Goal: Task Accomplishment & Management: Complete application form

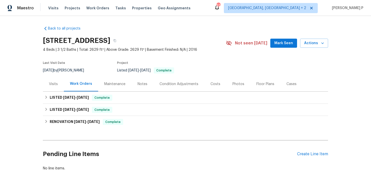
scroll to position [25, 0]
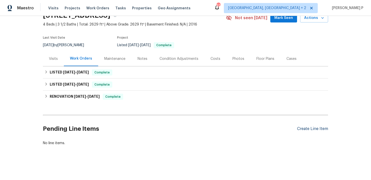
click at [303, 130] on div "Create Line Item" at bounding box center [312, 128] width 31 height 5
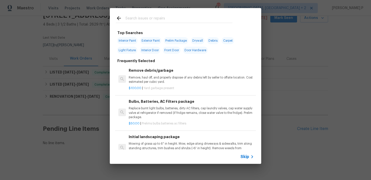
click at [250, 156] on icon at bounding box center [252, 157] width 6 height 6
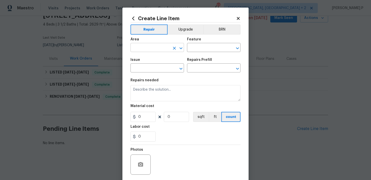
click at [181, 51] on icon "Open" at bounding box center [181, 48] width 6 height 6
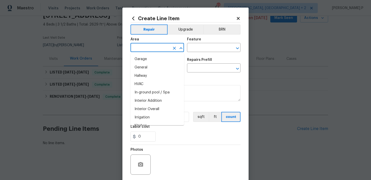
scroll to position [163, 0]
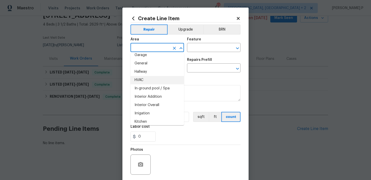
click at [147, 82] on li "HVAC" at bounding box center [158, 80] width 54 height 8
type input "HVAC"
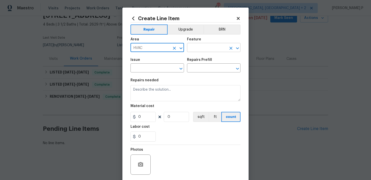
click at [209, 50] on input "text" at bounding box center [206, 48] width 39 height 8
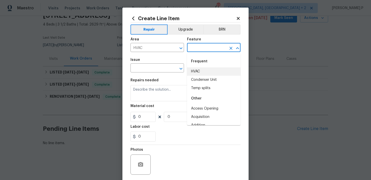
click at [204, 72] on li "HVAC" at bounding box center [214, 71] width 54 height 8
type input "HVAC"
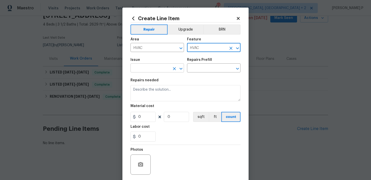
click at [182, 68] on icon "Open" at bounding box center [180, 69] width 3 height 2
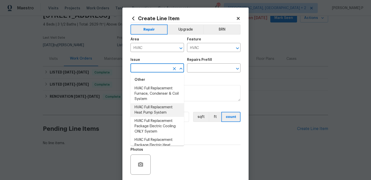
scroll to position [398, 0]
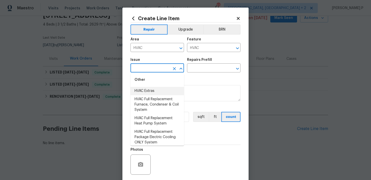
click at [152, 90] on li "HVAC Extras" at bounding box center [158, 91] width 54 height 8
type input "HVAC Extras"
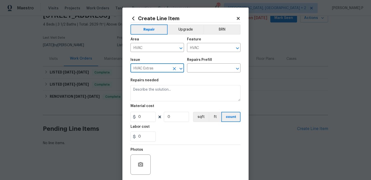
click at [189, 74] on div "Issue HVAC Extras ​ Repairs Prefill ​" at bounding box center [186, 65] width 110 height 20
click at [198, 69] on input "text" at bounding box center [206, 69] width 39 height 8
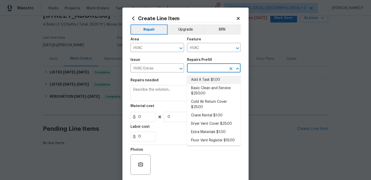
click at [199, 77] on li "Add A Task $1.00" at bounding box center [214, 80] width 54 height 8
type input "Add A Task $1.00"
type textarea "HPM to detail"
type input "1"
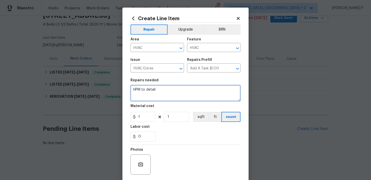
click at [172, 89] on textarea "HPM to detail" at bounding box center [186, 93] width 110 height 16
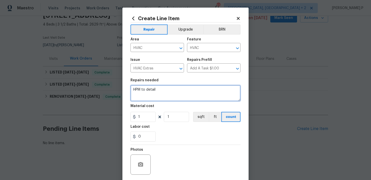
paste textarea "The AC is not running. Please inspect the HVAC system to determine the cause an…"
type textarea "The AC is not running. Please inspect the HVAC system to determine the cause an…"
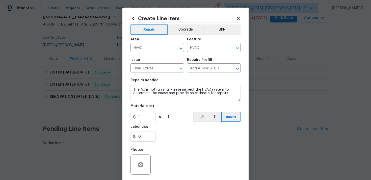
click at [150, 111] on figure "Material cost 1 1 sqft ft count" at bounding box center [186, 113] width 110 height 18
click at [146, 114] on input "1" at bounding box center [143, 117] width 25 height 10
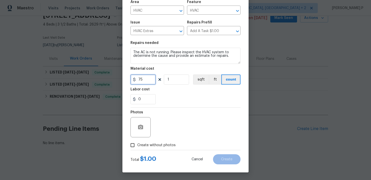
type input "75"
click at [133, 142] on input "Create without photos" at bounding box center [133, 145] width 10 height 10
checkbox input "true"
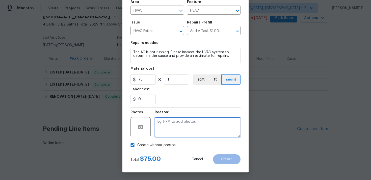
click at [176, 126] on textarea at bounding box center [198, 127] width 86 height 20
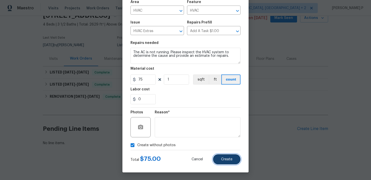
click at [227, 161] on span "Create" at bounding box center [226, 160] width 11 height 4
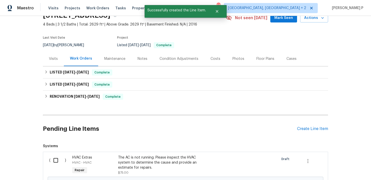
click at [55, 159] on input "checkbox" at bounding box center [57, 160] width 14 height 11
checkbox input "true"
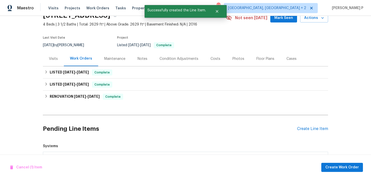
scroll to position [88, 0]
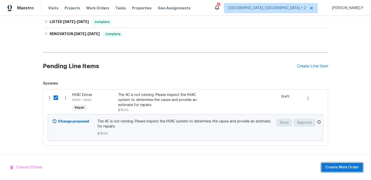
click at [344, 165] on span "Create Work Order" at bounding box center [342, 167] width 34 height 6
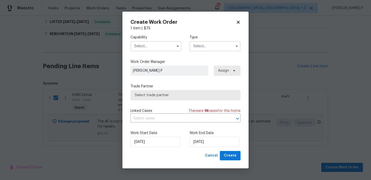
click at [199, 41] on div at bounding box center [215, 46] width 51 height 10
click at [199, 46] on input "text" at bounding box center [215, 46] width 51 height 10
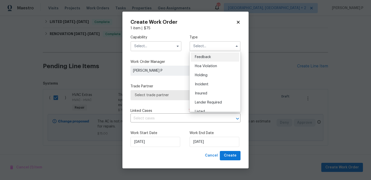
click at [199, 58] on span "Feedback" at bounding box center [203, 57] width 16 height 4
type input "Feedback"
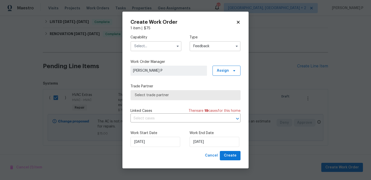
click at [167, 46] on input "text" at bounding box center [156, 46] width 51 height 10
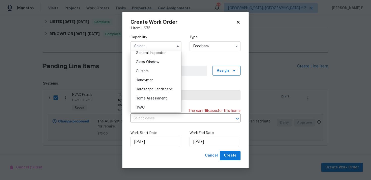
scroll to position [256, 0]
click at [151, 83] on div "Handyman" at bounding box center [156, 78] width 48 height 9
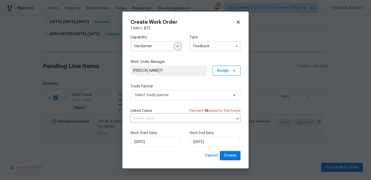
click at [177, 43] on button "button" at bounding box center [178, 46] width 6 height 6
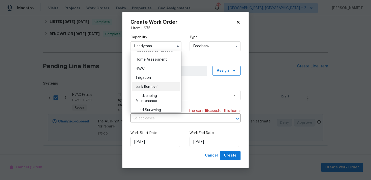
scroll to position [297, 0]
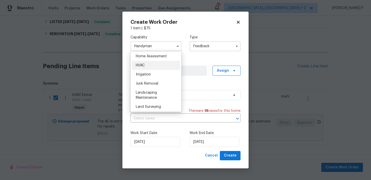
click at [148, 65] on div "HVAC" at bounding box center [156, 65] width 48 height 9
type input "HVAC"
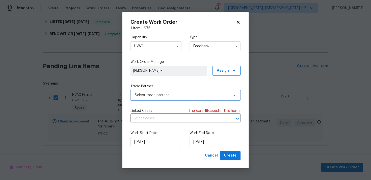
click at [171, 97] on span "Select trade partner" at bounding box center [182, 95] width 94 height 5
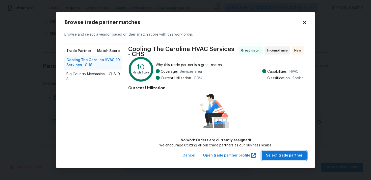
click at [286, 156] on span "Select trade partner" at bounding box center [284, 155] width 37 height 6
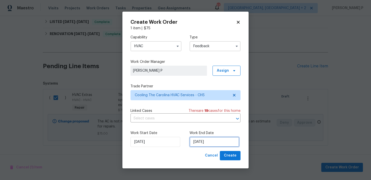
click at [214, 139] on input "[DATE]" at bounding box center [215, 142] width 50 height 10
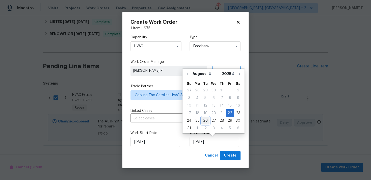
click at [206, 120] on div "26" at bounding box center [205, 120] width 8 height 7
type input "[DATE]"
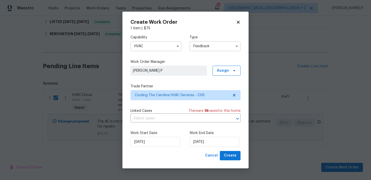
click at [234, 161] on div "Create Work Order 1 item | $ 75 Capability HVAC Type Feedback Work Order Manage…" at bounding box center [185, 90] width 126 height 157
click at [234, 156] on span "Create" at bounding box center [230, 155] width 13 height 6
checkbox input "false"
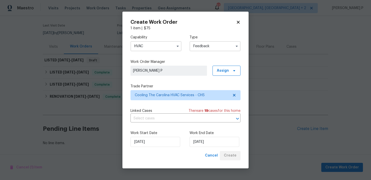
scroll to position [37, 0]
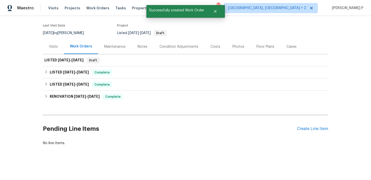
click at [139, 133] on h2 "Pending Line Items" at bounding box center [170, 128] width 254 height 23
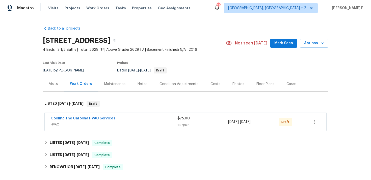
click at [73, 119] on link "Cooling The Carolina HVAC Services" at bounding box center [83, 119] width 65 height 4
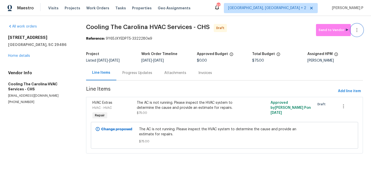
click at [356, 31] on icon "button" at bounding box center [357, 30] width 6 height 6
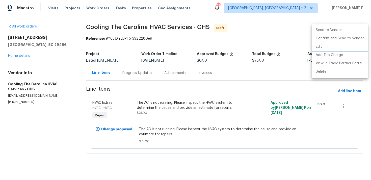
click at [323, 48] on li "Edit" at bounding box center [340, 47] width 56 height 8
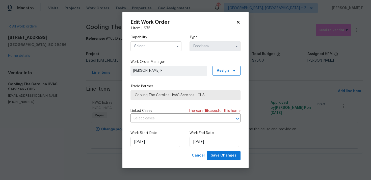
click at [164, 44] on input "text" at bounding box center [156, 46] width 51 height 10
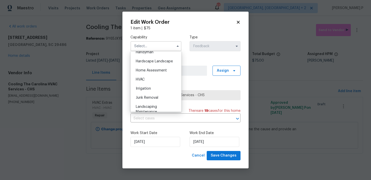
scroll to position [283, 0]
click at [148, 76] on div "HVAC" at bounding box center [156, 78] width 48 height 9
type input "HVAC"
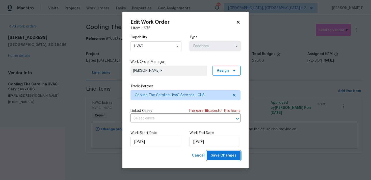
click at [225, 155] on span "Save Changes" at bounding box center [224, 155] width 26 height 6
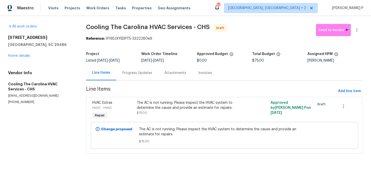
click at [140, 74] on div "Progress Updates" at bounding box center [137, 72] width 30 height 5
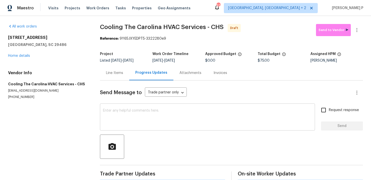
click at [142, 108] on div "x ​" at bounding box center [207, 118] width 215 height 26
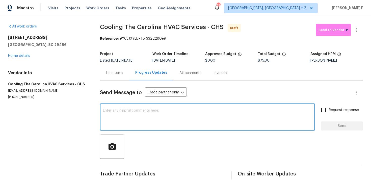
paste textarea "Hi, this is [PERSON_NAME] with Opendoor. I’m confirming you received the WO for…"
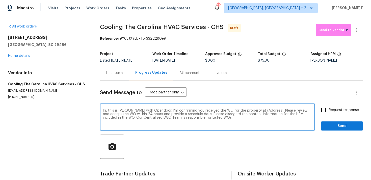
drag, startPoint x: 253, startPoint y: 111, endPoint x: 268, endPoint y: 110, distance: 15.7
click at [268, 110] on textarea "Hi, this is [PERSON_NAME] with Opendoor. I’m confirming you received the WO for…" at bounding box center [207, 118] width 209 height 18
paste textarea "[STREET_ADDRESS]"
type textarea "Hi, this is [PERSON_NAME] with Opendoor. I’m confirming you received the WO for…"
click at [325, 106] on input "Request response" at bounding box center [323, 110] width 11 height 11
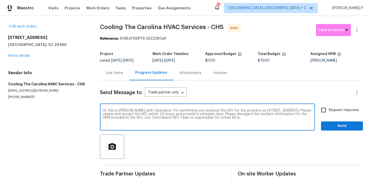
checkbox input "true"
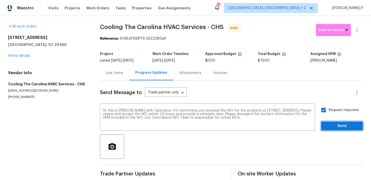
click at [327, 128] on span "Send" at bounding box center [342, 126] width 34 height 6
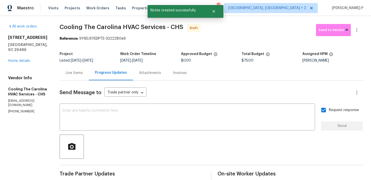
click at [219, 137] on div at bounding box center [211, 147] width 303 height 24
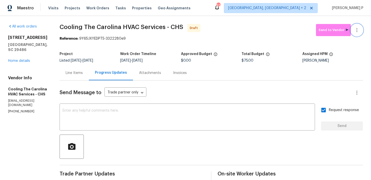
click at [357, 25] on button "button" at bounding box center [357, 30] width 12 height 12
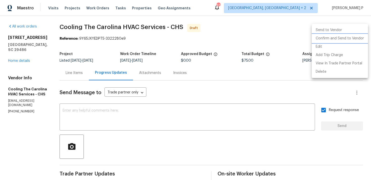
click at [336, 37] on li "Confirm and Send to Vendor" at bounding box center [340, 38] width 56 height 8
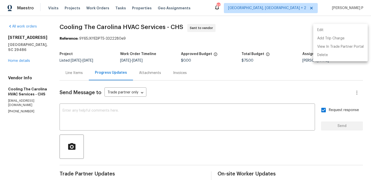
click at [82, 89] on div at bounding box center [185, 90] width 371 height 180
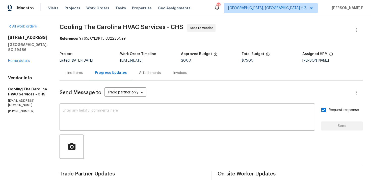
click at [86, 76] on div "Line Items" at bounding box center [74, 72] width 29 height 15
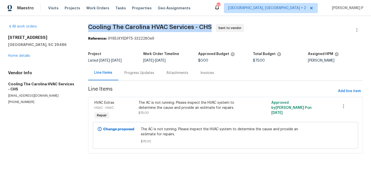
drag, startPoint x: 90, startPoint y: 27, endPoint x: 215, endPoint y: 26, distance: 125.2
click at [215, 26] on span "Cooling The Carolina HVAC Services - CHS Sent to vendor" at bounding box center [219, 30] width 263 height 12
copy span "Cooling The Carolina HVAC Services - CHS"
click at [112, 40] on div "Reference: 9Y65JXYEDPT5-3322280e9" at bounding box center [225, 38] width 275 height 5
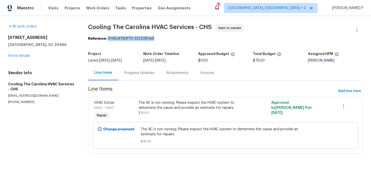
drag, startPoint x: 110, startPoint y: 38, endPoint x: 185, endPoint y: 38, distance: 75.0
click at [184, 38] on div "Reference: 9Y65JXYEDPT5-3322280e9" at bounding box center [225, 38] width 275 height 5
copy div "9Y65JXYEDPT5-3322280e9"
drag, startPoint x: 142, startPoint y: 129, endPoint x: 178, endPoint y: 129, distance: 36.6
click at [178, 129] on span "The AC is not running. Please inspect the HVAC system to determine the cause an…" at bounding box center [225, 132] width 169 height 10
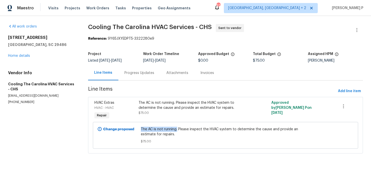
copy span "The AC is not running."
click at [24, 57] on link "Home details" at bounding box center [19, 56] width 22 height 4
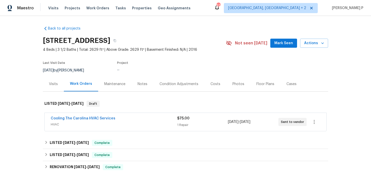
scroll to position [70, 0]
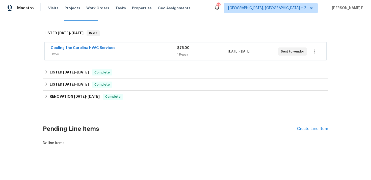
click at [56, 143] on div "No line items." at bounding box center [185, 143] width 285 height 5
click at [320, 125] on div "Pending Line Items Create Line Item" at bounding box center [185, 128] width 285 height 23
click at [319, 128] on div "Create Line Item" at bounding box center [312, 128] width 31 height 5
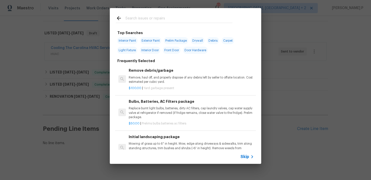
click at [249, 159] on div "Skip" at bounding box center [248, 157] width 15 height 6
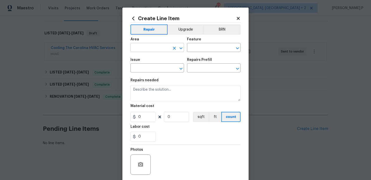
click at [180, 45] on button "Open" at bounding box center [180, 48] width 7 height 7
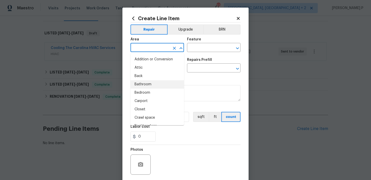
click at [151, 84] on li "Bathroom" at bounding box center [158, 84] width 54 height 8
type input "Bathroom"
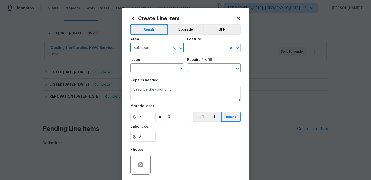
click at [209, 47] on input "text" at bounding box center [206, 48] width 39 height 8
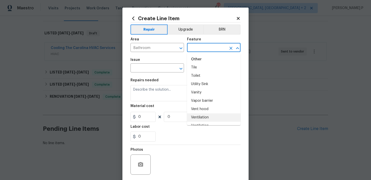
scroll to position [1195, 0]
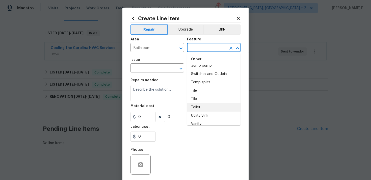
click at [203, 103] on li "Toilet" at bounding box center [214, 107] width 54 height 8
type input "Toilet"
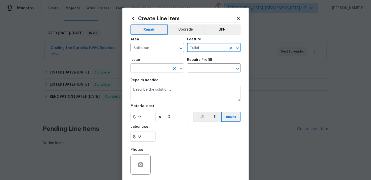
click at [182, 69] on icon "Open" at bounding box center [180, 69] width 3 height 2
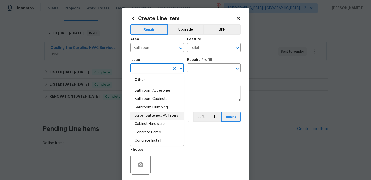
scroll to position [88, 0]
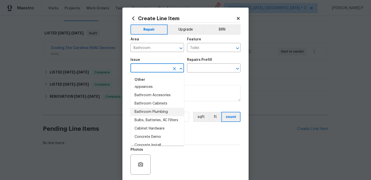
click at [153, 112] on li "Bathroom Plumbing" at bounding box center [158, 112] width 54 height 8
type input "Bathroom Plumbing"
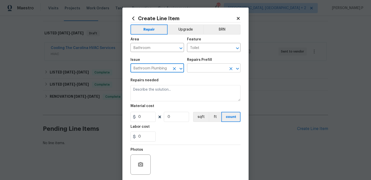
click at [198, 70] on input "text" at bounding box center [206, 69] width 39 height 8
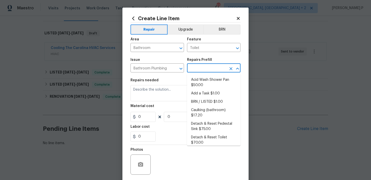
click at [197, 82] on li "Acid Wash Shower Pan $50.00" at bounding box center [214, 83] width 54 height 14
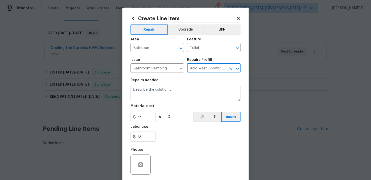
type input "Plumbing"
type input "Acid Wash Shower Pan $50.00"
type textarea "Prep and acid wash/deep clean the shower pan."
type input "50"
type input "1"
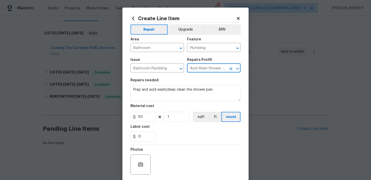
click at [203, 69] on input "Acid Wash Shower Pan $50.00" at bounding box center [206, 69] width 39 height 8
click at [238, 69] on icon "Open" at bounding box center [237, 69] width 3 height 2
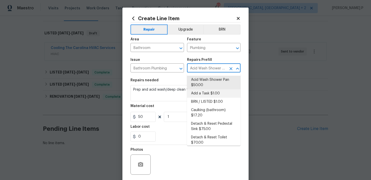
click at [210, 94] on li "Add a Task $1.00" at bounding box center [214, 93] width 54 height 8
type input "Add a Task $1.00"
type textarea "HPM to detail"
type input "1"
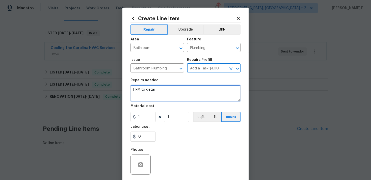
click at [172, 93] on textarea "HPM to detail" at bounding box center [186, 93] width 110 height 16
paste textarea "The toilet base is damaged and scraped. Please inspect the toilet, repair the b…"
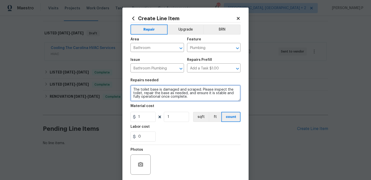
type textarea "The toilet base is damaged and scraped. Please inspect the toilet, repair the b…"
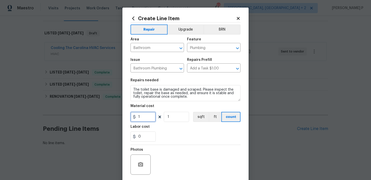
click at [143, 114] on input "1" at bounding box center [143, 117] width 25 height 10
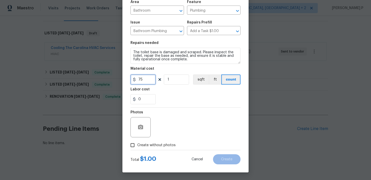
type input "75"
click at [132, 147] on input "Create without photos" at bounding box center [133, 145] width 10 height 10
checkbox input "true"
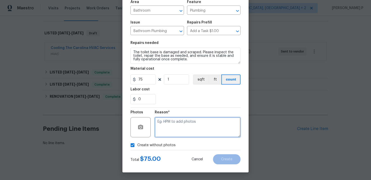
click at [191, 124] on textarea at bounding box center [198, 127] width 86 height 20
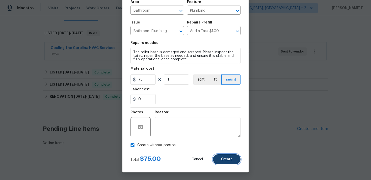
click at [222, 161] on span "Create" at bounding box center [226, 160] width 11 height 4
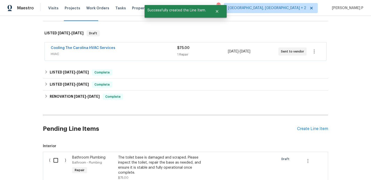
click at [57, 160] on input "checkbox" at bounding box center [57, 160] width 14 height 11
checkbox input "true"
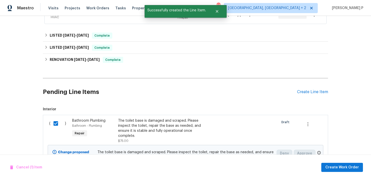
scroll to position [138, 0]
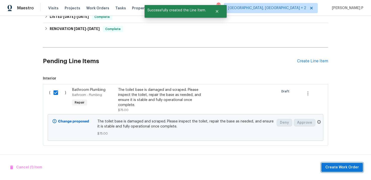
click at [341, 170] on span "Create Work Order" at bounding box center [342, 167] width 34 height 6
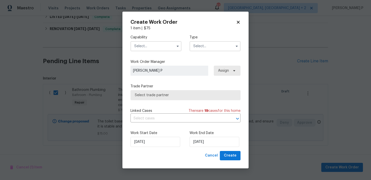
click at [214, 47] on input "text" at bounding box center [215, 46] width 51 height 10
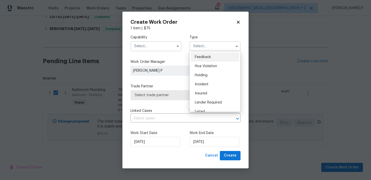
click at [204, 54] on div "Feedback" at bounding box center [215, 57] width 48 height 9
type input "Feedback"
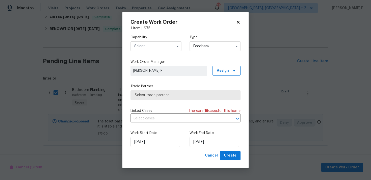
click at [153, 46] on input "text" at bounding box center [156, 46] width 51 height 10
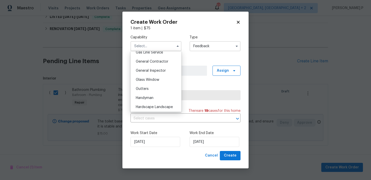
scroll to position [238, 0]
click at [149, 96] on span "Handyman" at bounding box center [145, 97] width 18 height 4
type input "Handyman"
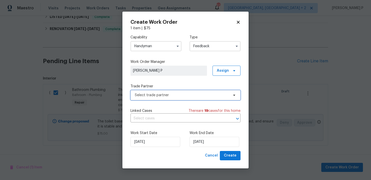
click at [180, 92] on span "Select trade partner" at bounding box center [186, 95] width 110 height 10
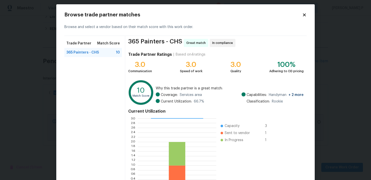
scroll to position [0, 0]
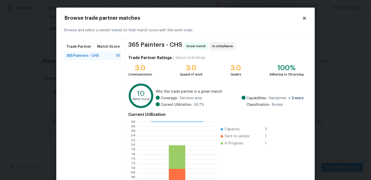
click at [305, 17] on icon at bounding box center [304, 18] width 5 height 5
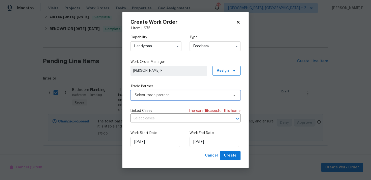
click at [180, 94] on span "Select trade partner" at bounding box center [182, 95] width 94 height 5
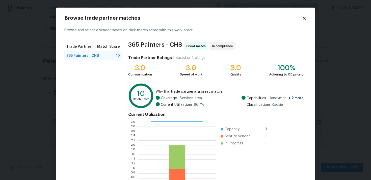
scroll to position [43, 0]
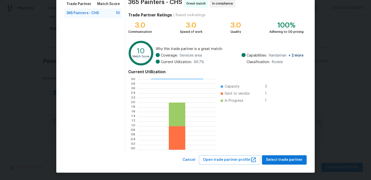
click at [293, 153] on div "365 Painters - CHS Great match In compliance Trade Partner Ratings | Based on 4…" at bounding box center [215, 75] width 181 height 159
click at [292, 157] on span "Select trade partner" at bounding box center [284, 160] width 37 height 6
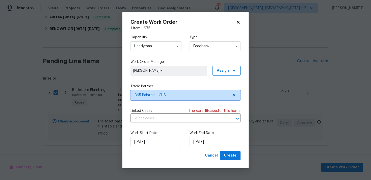
scroll to position [0, 0]
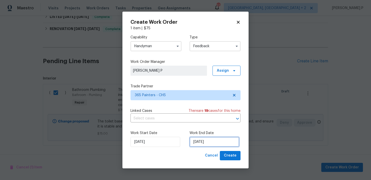
click at [215, 139] on input "[DATE]" at bounding box center [215, 142] width 50 height 10
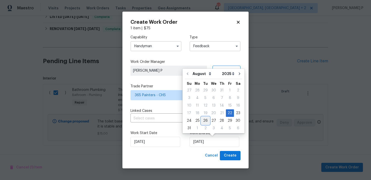
click at [204, 119] on div "26" at bounding box center [205, 120] width 8 height 7
type input "[DATE]"
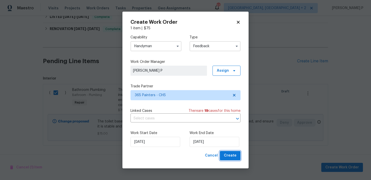
click at [229, 154] on span "Create" at bounding box center [230, 155] width 13 height 6
checkbox input "false"
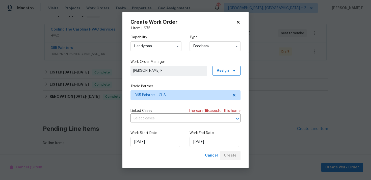
scroll to position [89, 0]
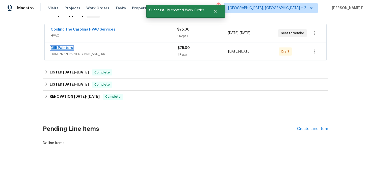
click at [60, 48] on link "365 Painters" at bounding box center [62, 48] width 22 height 4
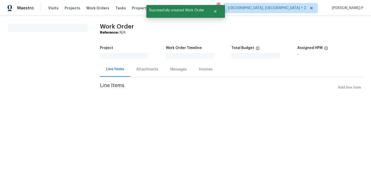
click at [60, 48] on section "All work orders" at bounding box center [48, 61] width 80 height 74
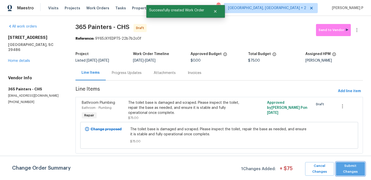
click at [346, 166] on span "Submit Changes" at bounding box center [351, 169] width 24 height 12
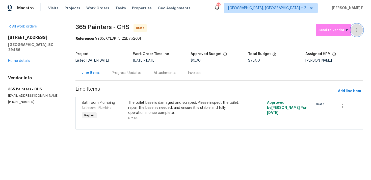
click at [356, 28] on icon "button" at bounding box center [357, 30] width 6 height 6
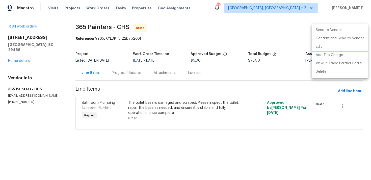
click at [330, 48] on li "Edit" at bounding box center [340, 47] width 56 height 8
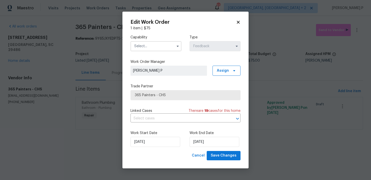
click at [169, 45] on input "text" at bounding box center [156, 46] width 51 height 10
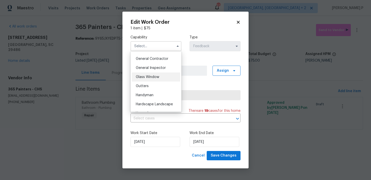
scroll to position [246, 0]
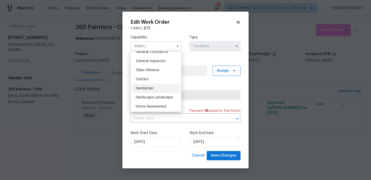
click at [145, 89] on span "Handyman" at bounding box center [145, 89] width 18 height 4
type input "Handyman"
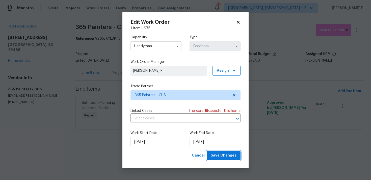
click at [221, 159] on button "Save Changes" at bounding box center [224, 155] width 34 height 9
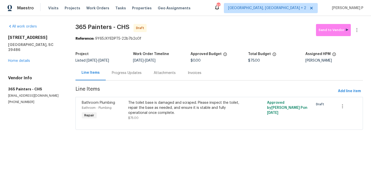
click at [119, 72] on div "Progress Updates" at bounding box center [127, 72] width 30 height 5
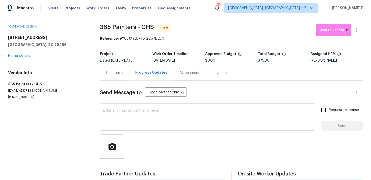
click at [119, 126] on textarea at bounding box center [207, 118] width 209 height 18
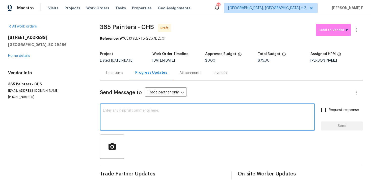
paste textarea "Hi, this is [PERSON_NAME] with Opendoor. I’m confirming you received the WO for…"
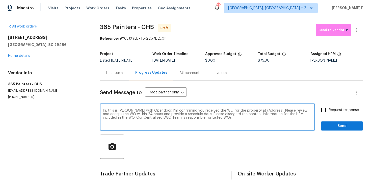
drag, startPoint x: 253, startPoint y: 110, endPoint x: 269, endPoint y: 110, distance: 15.7
click at [269, 110] on textarea "Hi, this is [PERSON_NAME] with Opendoor. I’m confirming you received the WO for…" at bounding box center [207, 118] width 209 height 18
paste textarea "253 Palmetto Walk Dr, Summerville, SC 29486"
type textarea "Hi, this is Ramyasri with Opendoor. I’m confirming you received the WO for the …"
click at [332, 108] on span "Request response" at bounding box center [344, 110] width 30 height 5
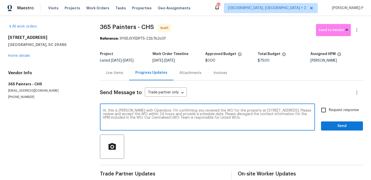
click at [329, 108] on input "Request response" at bounding box center [323, 110] width 11 height 11
checkbox input "true"
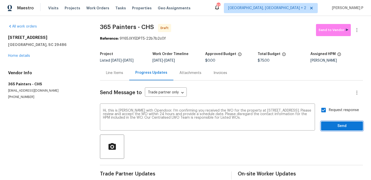
click at [330, 130] on button "Send" at bounding box center [342, 125] width 42 height 9
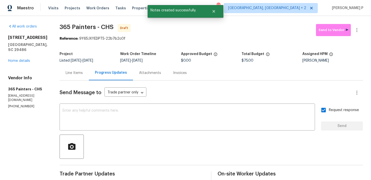
click at [244, 136] on div at bounding box center [211, 147] width 303 height 24
click at [238, 147] on div at bounding box center [211, 147] width 303 height 24
click at [204, 148] on div at bounding box center [211, 147] width 303 height 24
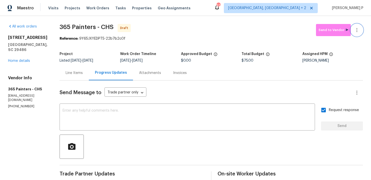
click at [357, 24] on button "button" at bounding box center [357, 30] width 12 height 12
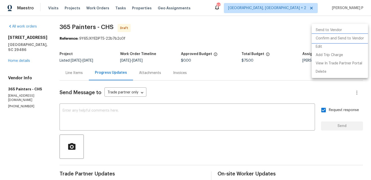
click at [343, 36] on li "Confirm and Send to Vendor" at bounding box center [340, 38] width 56 height 8
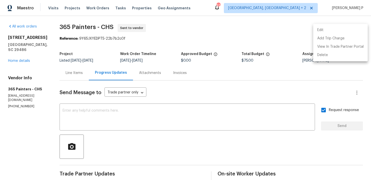
click at [219, 117] on div at bounding box center [185, 90] width 371 height 180
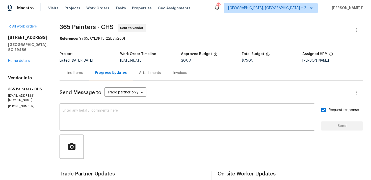
click at [55, 27] on div "All work orders 253 Palmetto Walk Dr Summerville, SC 29486 Home details Vendor …" at bounding box center [185, 119] width 371 height 206
drag, startPoint x: 55, startPoint y: 27, endPoint x: 112, endPoint y: 27, distance: 57.3
click at [112, 27] on div "All work orders 253 Palmetto Walk Dr Summerville, SC 29486 Home details Vendor …" at bounding box center [185, 119] width 371 height 206
copy span "365 Painters - CHS"
click at [94, 53] on div "Project" at bounding box center [90, 55] width 61 height 7
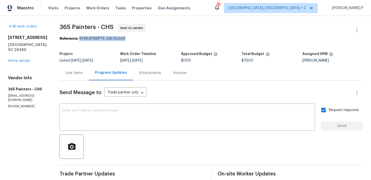
drag, startPoint x: 77, startPoint y: 38, endPoint x: 154, endPoint y: 38, distance: 76.7
click at [154, 38] on div "Reference: 9Y65JXYEDPT5-22b7b2c0f" at bounding box center [211, 38] width 303 height 5
copy div "9Y65JXYEDPT5-22b7b2c0f"
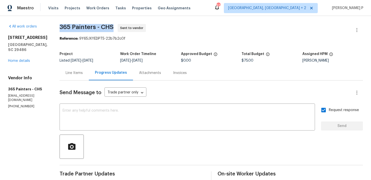
drag, startPoint x: 58, startPoint y: 26, endPoint x: 111, endPoint y: 26, distance: 53.0
click at [111, 26] on span "365 Painters - CHS" at bounding box center [87, 27] width 54 height 6
copy span "365 Painters - CHS"
click at [70, 70] on div "Line Items" at bounding box center [74, 72] width 29 height 15
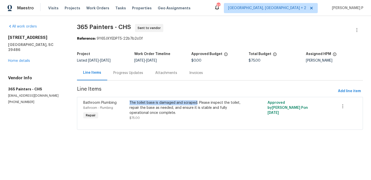
copy div "The toilet base is damaged and scraped"
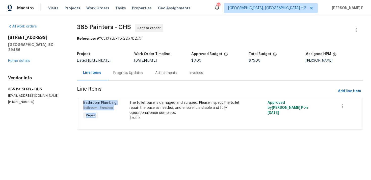
drag, startPoint x: 130, startPoint y: 103, endPoint x: 198, endPoint y: 89, distance: 69.3
click at [198, 89] on section "365 Painters - CHS Sent to vendor Reference: 9Y65JXYEDPT5-22b7b2c0f Project Lis…" at bounding box center [220, 80] width 286 height 112
click at [198, 89] on span "Line Items" at bounding box center [206, 91] width 259 height 9
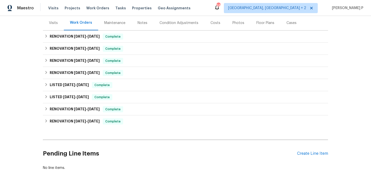
scroll to position [86, 0]
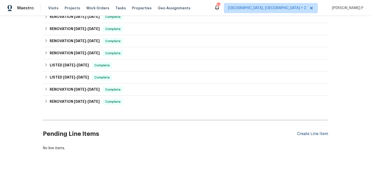
click at [308, 132] on div "Create Line Item" at bounding box center [312, 134] width 31 height 5
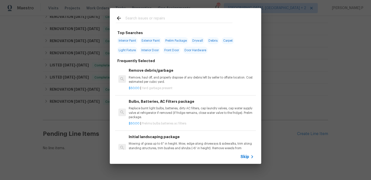
click at [246, 157] on span "Skip" at bounding box center [245, 156] width 9 height 5
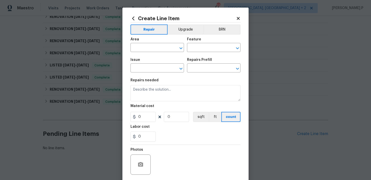
click at [161, 43] on div "Area" at bounding box center [158, 41] width 54 height 7
click at [161, 49] on input "text" at bounding box center [150, 48] width 39 height 8
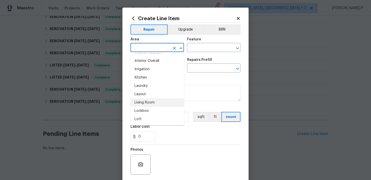
scroll to position [204, 0]
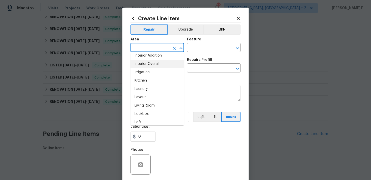
click at [155, 64] on li "Interior Overall" at bounding box center [158, 64] width 54 height 8
type input "Interior Overall"
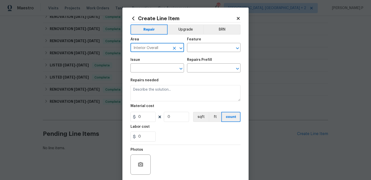
click at [199, 44] on div "Feature" at bounding box center [214, 41] width 54 height 7
click at [199, 50] on input "text" at bounding box center [206, 48] width 39 height 8
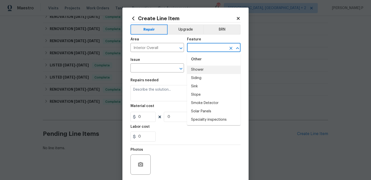
scroll to position [1095, 0]
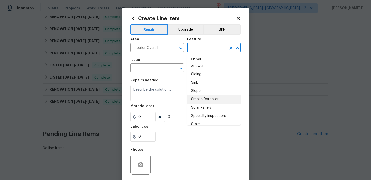
click at [200, 95] on li "Smoke Detector" at bounding box center [214, 99] width 54 height 8
type input "Smoke Detector"
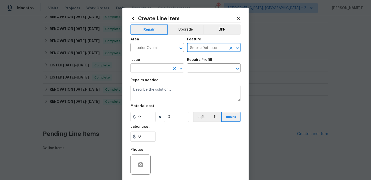
click at [183, 70] on icon "Open" at bounding box center [181, 69] width 6 height 6
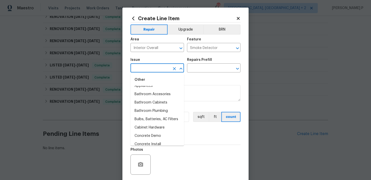
scroll to position [97, 0]
click at [159, 118] on li "Bulbs, Batteries, AC Filters" at bounding box center [158, 120] width 54 height 8
type input "Bulbs, Batteries, AC Filters"
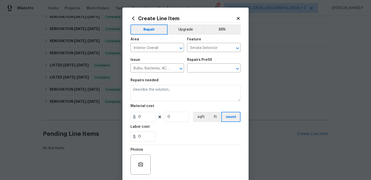
click at [199, 73] on div "Issue Bulbs, Batteries, AC Filters ​ Repairs Prefill ​" at bounding box center [186, 65] width 110 height 20
click at [202, 68] on input "text" at bounding box center [206, 69] width 39 height 8
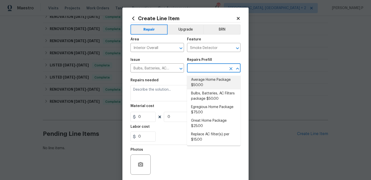
click at [201, 82] on li "Average Home Package $50.00" at bounding box center [214, 83] width 54 height 14
type input "Home Readiness Packages"
type input "Average Home Package $50.00"
type textarea "1. Replace all missing and/or damaged door stops and strike plates. 2. Remove a…"
type input "50"
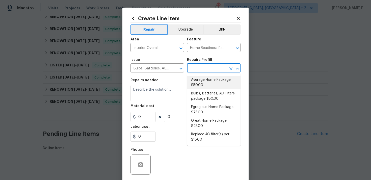
type input "1"
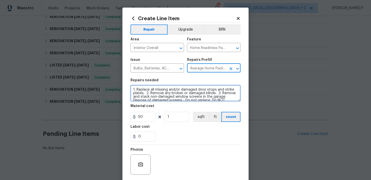
click at [171, 96] on textarea "1. Replace all missing and/or damaged door stops and strike plates. 2. Remove a…" at bounding box center [186, 93] width 110 height 16
paste textarea "Replace batteries in the smoke detectors and or replace defective smoke detecto"
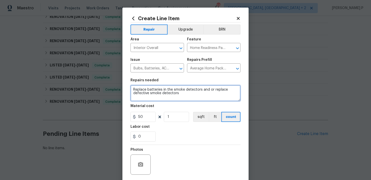
type textarea "Replace batteries in the smoke detectors and or replace defective smoke detecto…"
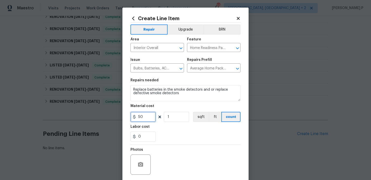
click at [145, 117] on input "50" at bounding box center [143, 117] width 25 height 10
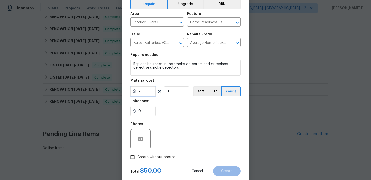
scroll to position [38, 0]
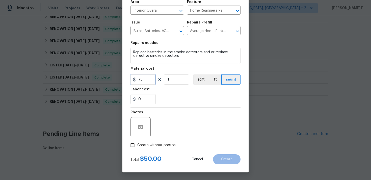
type input "75"
click at [133, 144] on input "Create without photos" at bounding box center [133, 145] width 10 height 10
checkbox input "true"
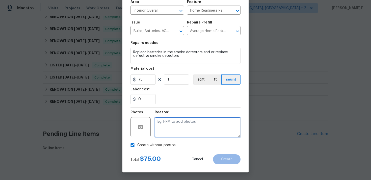
click at [174, 131] on textarea at bounding box center [198, 127] width 86 height 20
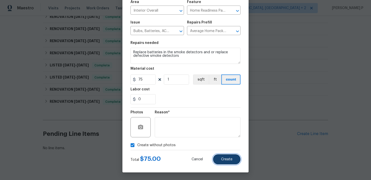
click at [229, 161] on button "Create" at bounding box center [227, 159] width 28 height 10
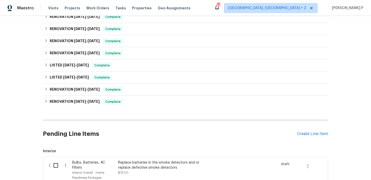
click at [55, 160] on input "checkbox" at bounding box center [57, 165] width 14 height 11
checkbox input "true"
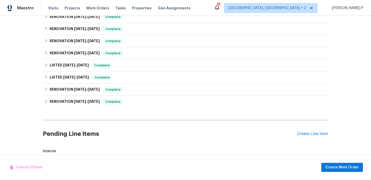
scroll to position [154, 0]
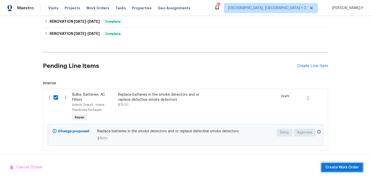
click at [336, 166] on span "Create Work Order" at bounding box center [342, 167] width 34 height 6
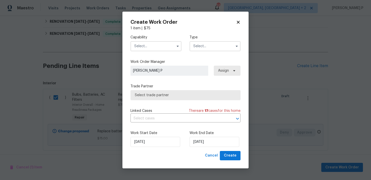
click at [210, 46] on input "text" at bounding box center [215, 46] width 51 height 10
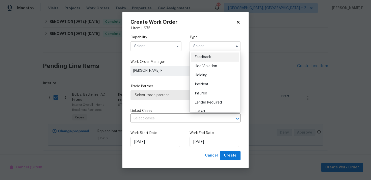
click at [206, 57] on span "Feedback" at bounding box center [203, 57] width 16 height 4
type input "Feedback"
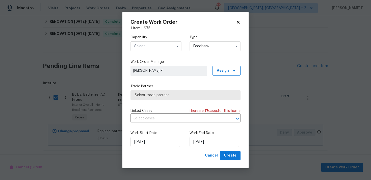
click at [159, 49] on input "text" at bounding box center [156, 46] width 51 height 10
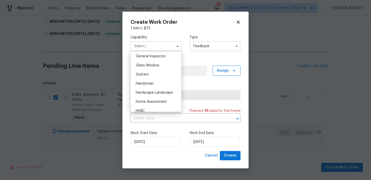
scroll to position [254, 0]
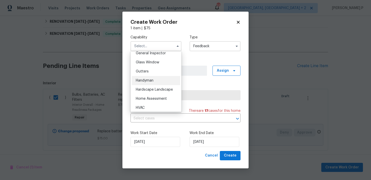
click at [148, 82] on span "Handyman" at bounding box center [145, 81] width 18 height 4
type input "Handyman"
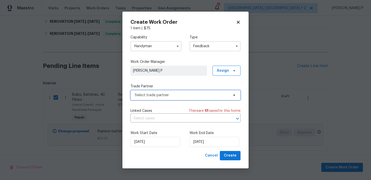
click at [158, 95] on span "Select trade partner" at bounding box center [182, 95] width 94 height 5
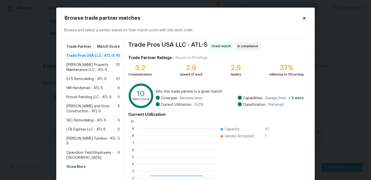
scroll to position [71, 80]
click at [74, 63] on span "[PERSON_NAME] Property Maintenance LLC - ATL-S" at bounding box center [90, 67] width 49 height 10
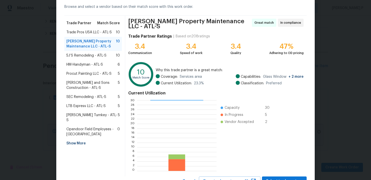
scroll to position [43, 0]
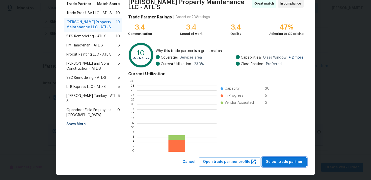
click at [279, 159] on span "Select trade partner" at bounding box center [284, 162] width 37 height 6
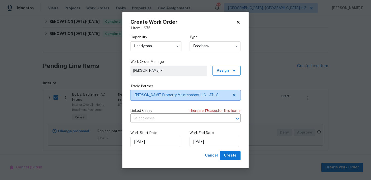
scroll to position [0, 0]
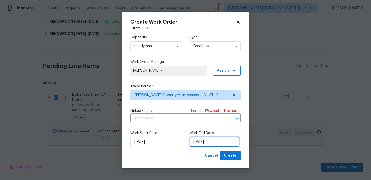
click at [198, 139] on input "[DATE]" at bounding box center [215, 142] width 50 height 10
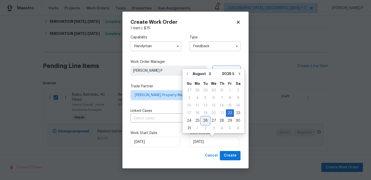
click at [206, 120] on div "26" at bounding box center [205, 120] width 8 height 7
type input "[DATE]"
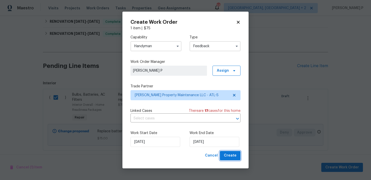
click at [236, 154] on span "Create" at bounding box center [230, 155] width 13 height 6
checkbox input "false"
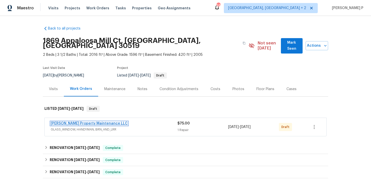
click at [79, 122] on link "[PERSON_NAME] Property Maintenance LLC" at bounding box center [89, 124] width 77 height 4
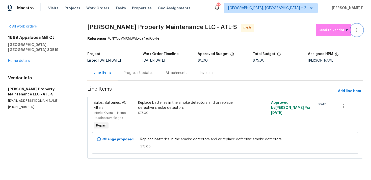
click at [358, 32] on icon "button" at bounding box center [357, 30] width 6 height 6
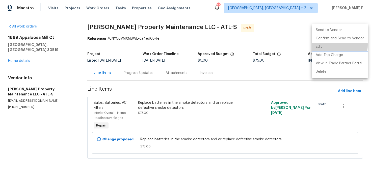
click at [330, 45] on li "Edit" at bounding box center [340, 47] width 56 height 8
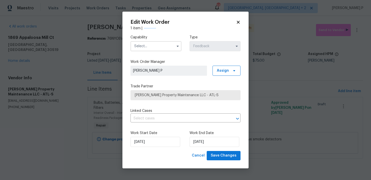
click at [139, 41] on div "Capability" at bounding box center [156, 43] width 51 height 16
click at [142, 52] on div "Capability Type Feedback" at bounding box center [186, 43] width 110 height 24
click at [146, 46] on input "text" at bounding box center [156, 46] width 51 height 10
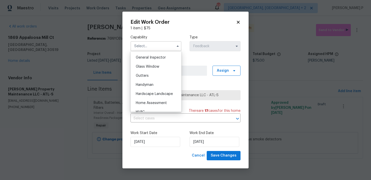
scroll to position [258, 0]
click at [145, 79] on div "Handyman" at bounding box center [156, 76] width 48 height 9
type input "Handyman"
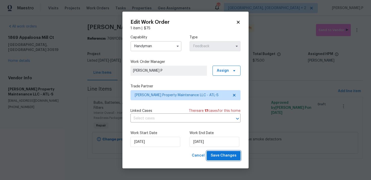
click at [217, 157] on span "Save Changes" at bounding box center [224, 155] width 26 height 6
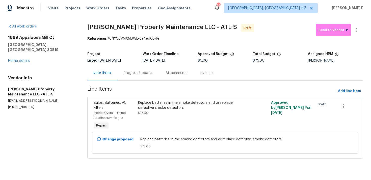
click at [134, 73] on div "Progress Updates" at bounding box center [139, 72] width 30 height 5
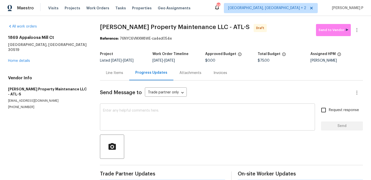
click at [134, 109] on div "x ​" at bounding box center [207, 118] width 215 height 26
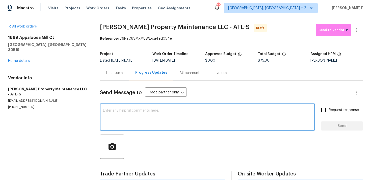
paste textarea "Hi, this is [PERSON_NAME] with Opendoor. I’m confirming you received the WO for…"
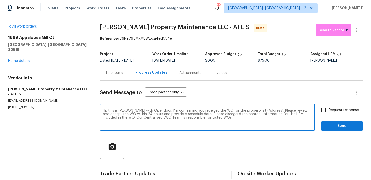
drag, startPoint x: 253, startPoint y: 111, endPoint x: 269, endPoint y: 111, distance: 16.2
click at [269, 111] on textarea "Hi, this is [PERSON_NAME] with Opendoor. I’m confirming you received the WO for…" at bounding box center [207, 118] width 209 height 18
paste textarea "1869 Appaloosa Mill Ct, [GEOGRAPHIC_DATA], [GEOGRAPHIC_DATA] 30519"
type textarea "Hi, this is [PERSON_NAME] with Opendoor. I’m confirming you received the WO for…"
click at [355, 111] on span "Request response" at bounding box center [344, 110] width 30 height 5
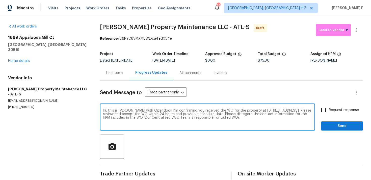
click at [329, 111] on input "Request response" at bounding box center [323, 110] width 11 height 11
checkbox input "true"
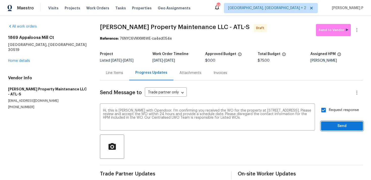
click at [342, 126] on span "Send" at bounding box center [342, 126] width 34 height 6
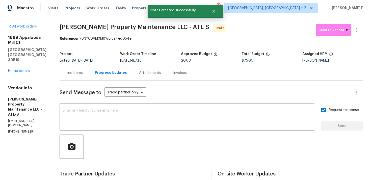
click at [231, 150] on div at bounding box center [211, 147] width 303 height 24
click at [358, 31] on icon "button" at bounding box center [357, 30] width 6 height 6
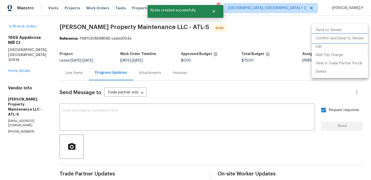
click at [341, 35] on li "Confirm and Send to Vendor" at bounding box center [340, 38] width 56 height 8
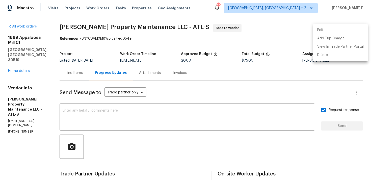
click at [62, 25] on div at bounding box center [185, 90] width 371 height 180
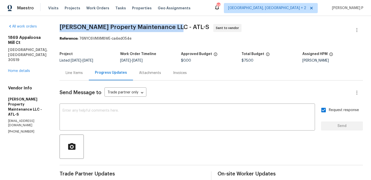
drag, startPoint x: 60, startPoint y: 25, endPoint x: 175, endPoint y: 26, distance: 114.6
click at [175, 26] on div "All work orders [STREET_ADDRESS] Home details Vendor Info [PERSON_NAME] Propert…" at bounding box center [185, 119] width 371 height 206
copy span "[PERSON_NAME] Property Maintenance LLC - ATL-S"
click at [92, 39] on div "Reference: 76NYC6VMXM8WE-ca4ed054e" at bounding box center [211, 38] width 303 height 5
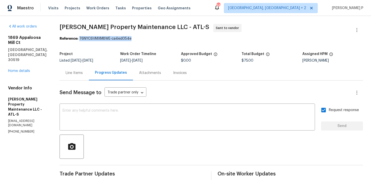
drag, startPoint x: 81, startPoint y: 39, endPoint x: 166, endPoint y: 38, distance: 85.3
click at [166, 38] on div "Reference: 76NYC6VMXM8WE-ca4ed054e" at bounding box center [211, 38] width 303 height 5
copy div "76NYC6VMXM8WE-ca4ed054e"
click at [77, 75] on div "Line Items" at bounding box center [74, 72] width 17 height 5
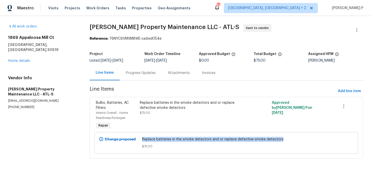
drag, startPoint x: 143, startPoint y: 141, endPoint x: 283, endPoint y: 138, distance: 140.1
click at [283, 138] on div "Replace batteries in the smoke detectors and or replace defective smoke detecto…" at bounding box center [226, 142] width 171 height 15
copy span "Replace batteries in the smoke detectors and or replace defective smoke detecto…"
click at [20, 59] on link "Home details" at bounding box center [19, 61] width 22 height 4
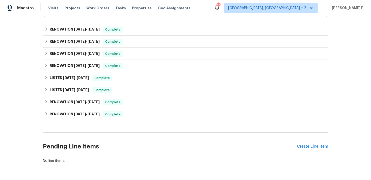
scroll to position [131, 0]
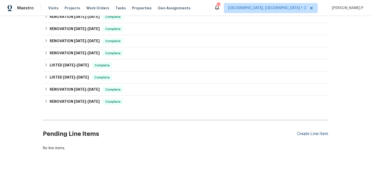
click at [309, 132] on div "Create Line Item" at bounding box center [312, 134] width 31 height 5
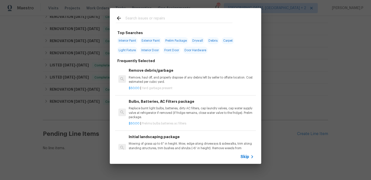
click at [247, 158] on span "Skip" at bounding box center [245, 156] width 9 height 5
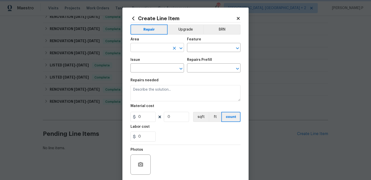
click at [183, 47] on icon "Open" at bounding box center [181, 48] width 6 height 6
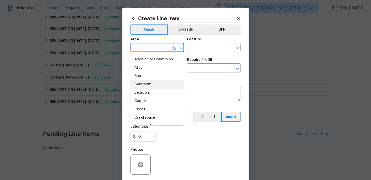
click at [165, 84] on li "Bathroom" at bounding box center [158, 84] width 54 height 8
type input "Bathroom"
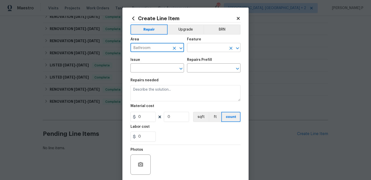
click at [209, 49] on input "text" at bounding box center [206, 48] width 39 height 8
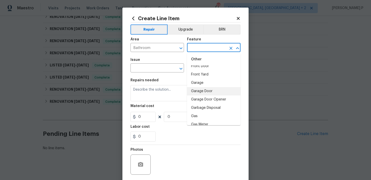
scroll to position [537, 0]
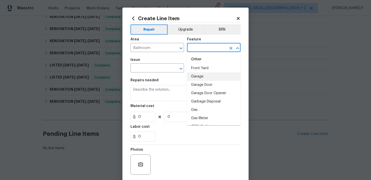
click at [204, 79] on li "Garage" at bounding box center [214, 76] width 54 height 8
type input "Garage"
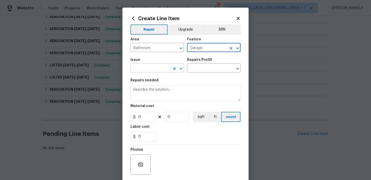
click at [183, 67] on icon "Open" at bounding box center [181, 69] width 6 height 6
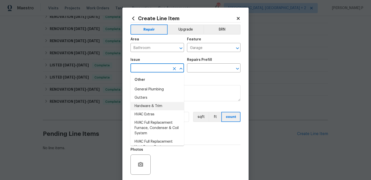
scroll to position [414, 0]
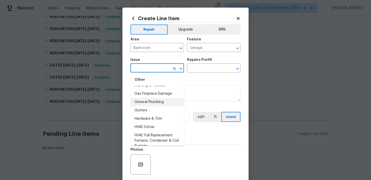
click at [158, 101] on li "General Plumbing" at bounding box center [158, 102] width 54 height 8
type input "General Plumbing"
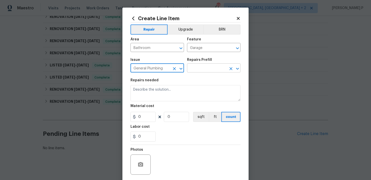
click at [211, 69] on input "text" at bounding box center [206, 69] width 39 height 8
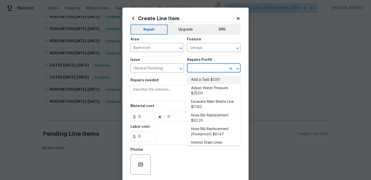
click at [209, 82] on li "Add a Task $1.00" at bounding box center [214, 80] width 54 height 8
type input "Plumbing"
type input "Add a Task $1.00"
type textarea "HPM to detail"
type input "1"
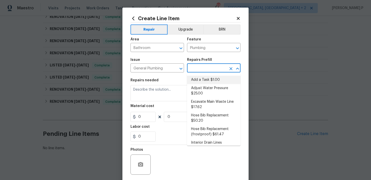
type input "1"
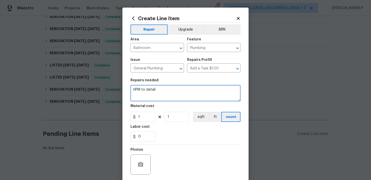
click at [196, 96] on textarea "HPM to detail" at bounding box center [186, 93] width 110 height 16
paste textarea "inspect the leak emanating from the base of the wall along the basement bathroo…"
type textarea "inspect the leak emanating from the base of the wall along the basement bathroo…"
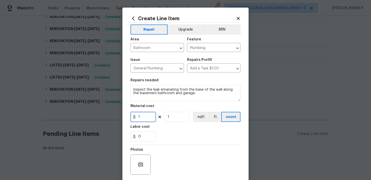
click at [139, 117] on input "1" at bounding box center [143, 117] width 25 height 10
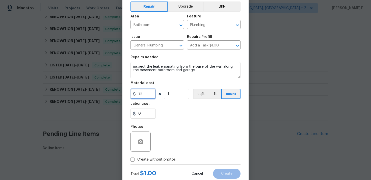
scroll to position [38, 0]
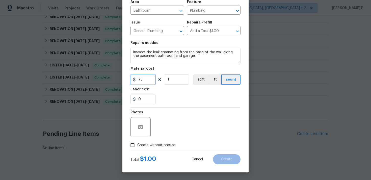
type input "75"
click at [133, 143] on input "Create without photos" at bounding box center [133, 145] width 10 height 10
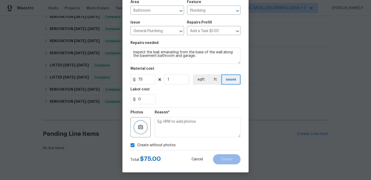
click at [142, 124] on icon "button" at bounding box center [141, 127] width 6 height 6
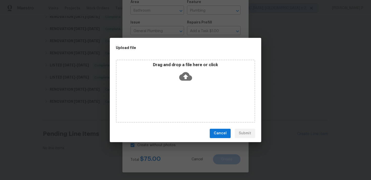
click at [187, 76] on icon at bounding box center [185, 76] width 13 height 13
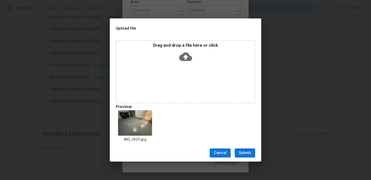
click at [247, 153] on span "Submit" at bounding box center [245, 153] width 12 height 6
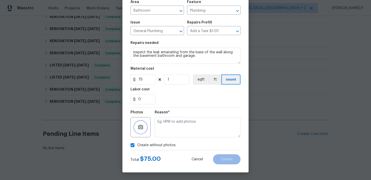
checkbox input "false"
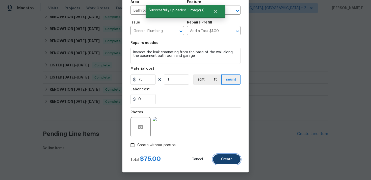
click at [230, 160] on span "Create" at bounding box center [226, 160] width 11 height 4
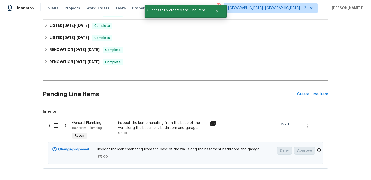
scroll to position [183, 0]
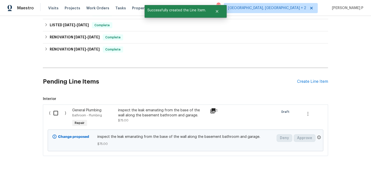
click at [56, 108] on input "checkbox" at bounding box center [57, 113] width 14 height 11
checkbox input "true"
click at [347, 169] on span "Create Work Order" at bounding box center [342, 167] width 34 height 6
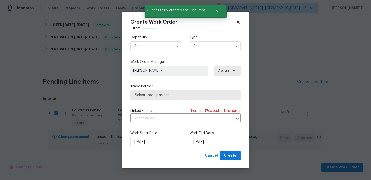
click at [197, 45] on input "text" at bounding box center [215, 46] width 51 height 10
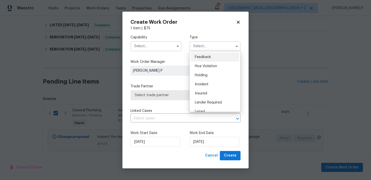
click at [200, 58] on span "Feedback" at bounding box center [203, 57] width 16 height 4
type input "Feedback"
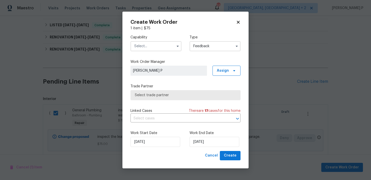
click at [157, 43] on input "text" at bounding box center [156, 46] width 51 height 10
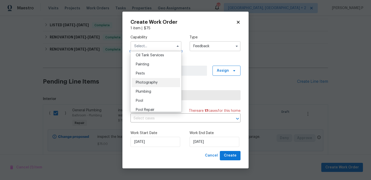
scroll to position [423, 0]
click at [146, 86] on span "Plumbing" at bounding box center [143, 86] width 15 height 4
type input "Plumbing"
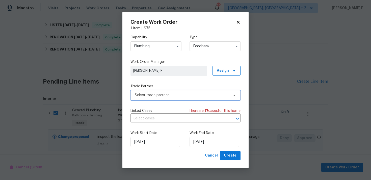
click at [152, 96] on span "Select trade partner" at bounding box center [182, 95] width 94 height 5
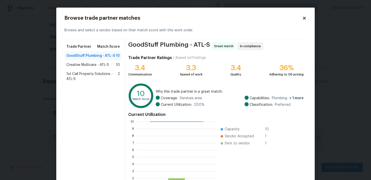
scroll to position [43, 0]
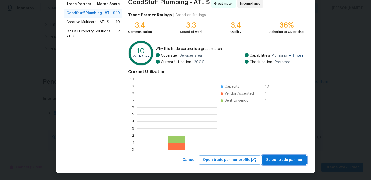
click at [276, 160] on span "Select trade partner" at bounding box center [284, 160] width 37 height 6
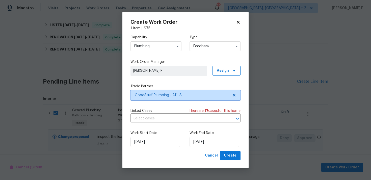
scroll to position [0, 0]
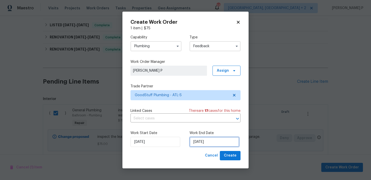
click at [204, 141] on input "[DATE]" at bounding box center [215, 142] width 50 height 10
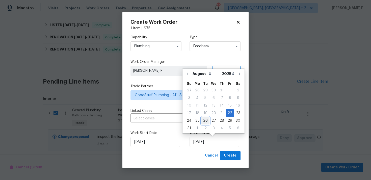
click at [204, 121] on div "26" at bounding box center [205, 120] width 8 height 7
type input "[DATE]"
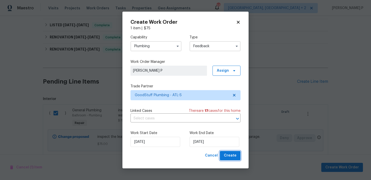
click at [230, 158] on span "Create" at bounding box center [230, 155] width 13 height 6
checkbox input "false"
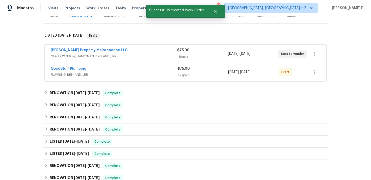
scroll to position [28, 0]
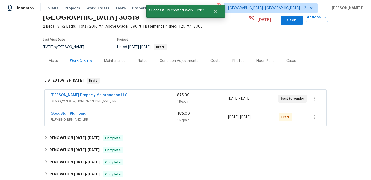
click at [68, 111] on span "GoodStuff Plumbing" at bounding box center [69, 113] width 36 height 5
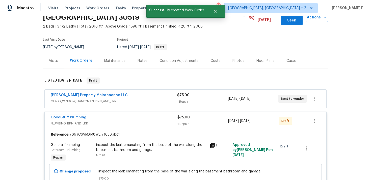
click at [69, 116] on link "GoodStuff Plumbing" at bounding box center [69, 118] width 36 height 4
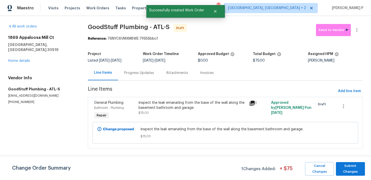
click at [161, 102] on div "inspect the leak emanating from the base of the wall along the basement bathroo…" at bounding box center [193, 105] width 108 height 10
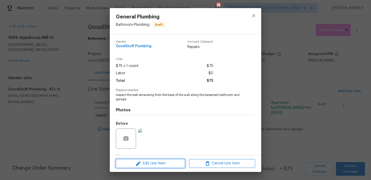
click at [138, 163] on icon "button" at bounding box center [138, 163] width 5 height 5
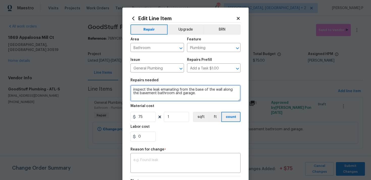
click at [134, 90] on textarea "inspect the leak emanating from the base of the wall along the basement bathroo…" at bounding box center [186, 93] width 110 height 16
click at [211, 95] on textarea "Kindly inspect the leak emanating from the base of the wall along the basement …" at bounding box center [186, 93] width 110 height 16
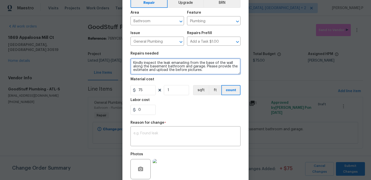
scroll to position [69, 0]
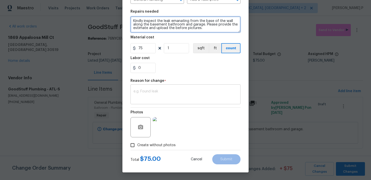
type textarea "Kindly inspect the leak emanating from the base of the wall along the basement …"
click at [178, 87] on div "x ​" at bounding box center [186, 95] width 110 height 19
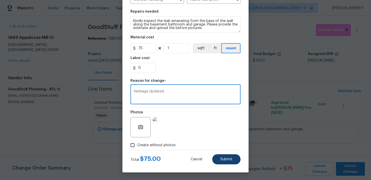
type textarea "Verbiage Updated."
click at [232, 158] on span "Submit" at bounding box center [226, 160] width 12 height 4
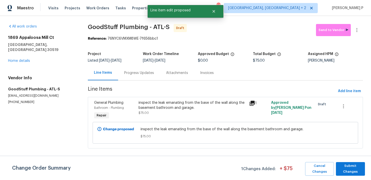
scroll to position [0, 0]
click at [350, 172] on span "Submit Changes" at bounding box center [351, 169] width 24 height 12
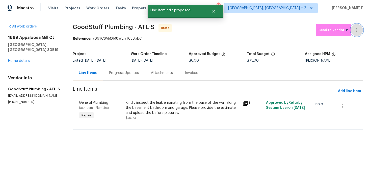
click at [355, 31] on icon "button" at bounding box center [357, 30] width 6 height 6
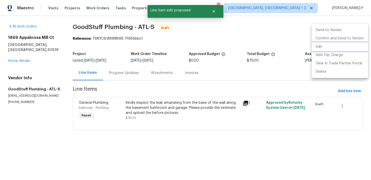
click at [333, 44] on li "Edit" at bounding box center [340, 47] width 56 height 8
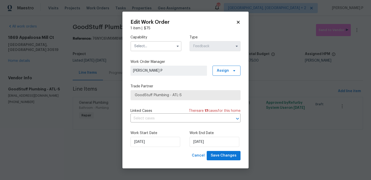
click at [168, 48] on input "text" at bounding box center [156, 46] width 51 height 10
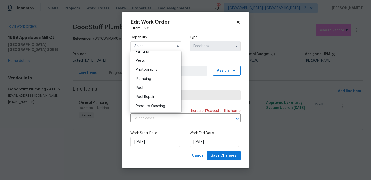
scroll to position [425, 0]
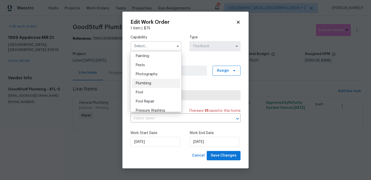
click at [153, 82] on div "Plumbing" at bounding box center [156, 83] width 48 height 9
type input "Plumbing"
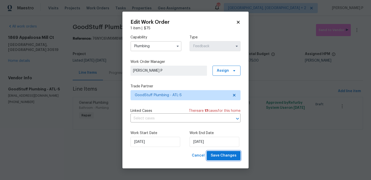
click at [218, 157] on span "Save Changes" at bounding box center [224, 155] width 26 height 6
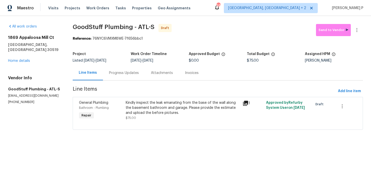
click at [113, 73] on div "Progress Updates" at bounding box center [124, 72] width 30 height 5
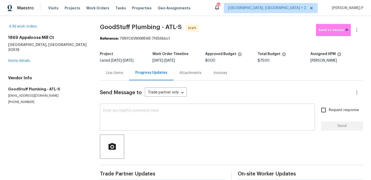
click at [117, 116] on textarea at bounding box center [207, 118] width 209 height 18
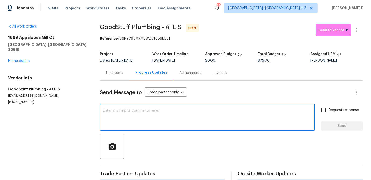
paste textarea "Hi, this is [PERSON_NAME] with Opendoor. I’m confirming you received the WO for…"
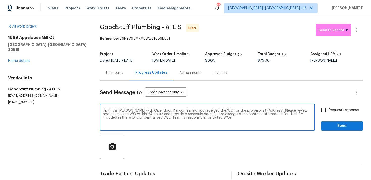
drag, startPoint x: 253, startPoint y: 110, endPoint x: 268, endPoint y: 109, distance: 15.7
click at [268, 109] on textarea "Hi, this is [PERSON_NAME] with Opendoor. I’m confirming you received the WO for…" at bounding box center [207, 118] width 209 height 18
paste textarea "1869 Appaloosa Mill Ct, [GEOGRAPHIC_DATA], [GEOGRAPHIC_DATA] 30519"
type textarea "Hi, this is [PERSON_NAME] with Opendoor. I’m confirming you received the WO for…"
click at [326, 110] on input "Request response" at bounding box center [323, 110] width 11 height 11
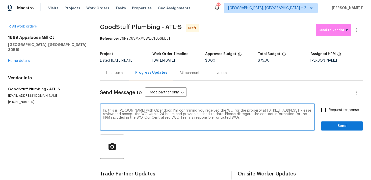
checkbox input "true"
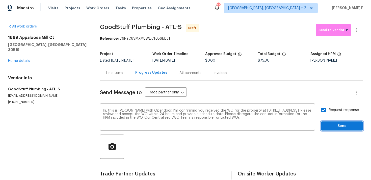
click at [330, 129] on span "Send" at bounding box center [342, 126] width 34 height 6
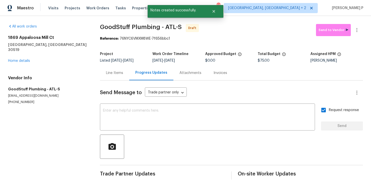
click at [271, 99] on div "Send Message to Trade partner only Trade partner only ​ x ​ Request response Se…" at bounding box center [231, 130] width 263 height 99
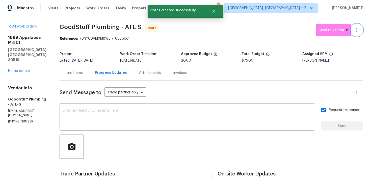
click at [355, 31] on icon "button" at bounding box center [357, 30] width 6 height 6
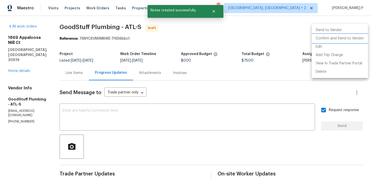
click at [343, 37] on li "Confirm and Send to Vendor" at bounding box center [340, 38] width 56 height 8
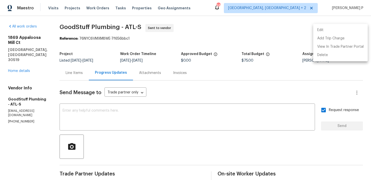
click at [85, 23] on div at bounding box center [185, 90] width 371 height 180
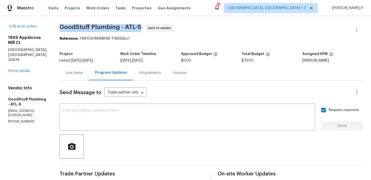
drag, startPoint x: 72, startPoint y: 27, endPoint x: 158, endPoint y: 25, distance: 85.3
click at [158, 25] on span "GoodStuff Plumbing - ATL-S Sent to vendor" at bounding box center [205, 30] width 291 height 12
copy span "GoodStuff Plumbing - ATL-S"
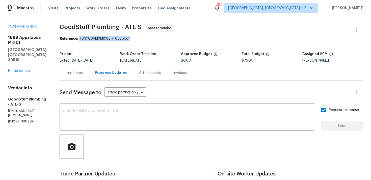
drag, startPoint x: 92, startPoint y: 38, endPoint x: 174, endPoint y: 37, distance: 82.5
click at [174, 37] on div "Reference: 76NYC6VMXM8WE-7f656bbc1" at bounding box center [211, 38] width 303 height 5
copy div "76NYC6VMXM8WE-7f656bbc1"
click at [89, 76] on div "Line Items" at bounding box center [74, 72] width 29 height 15
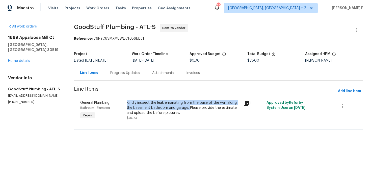
copy div "Kindly inspect the leak emanating from the base of the wall along the basement …"
drag, startPoint x: 128, startPoint y: 103, endPoint x: 189, endPoint y: 106, distance: 60.9
click at [189, 106] on div "Kindly inspect the leak emanating from the base of the wall along the basement …" at bounding box center [183, 107] width 113 height 15
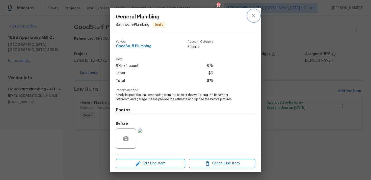
click at [249, 19] on button "close" at bounding box center [254, 16] width 12 height 12
